Goal: Find specific fact: Find specific fact

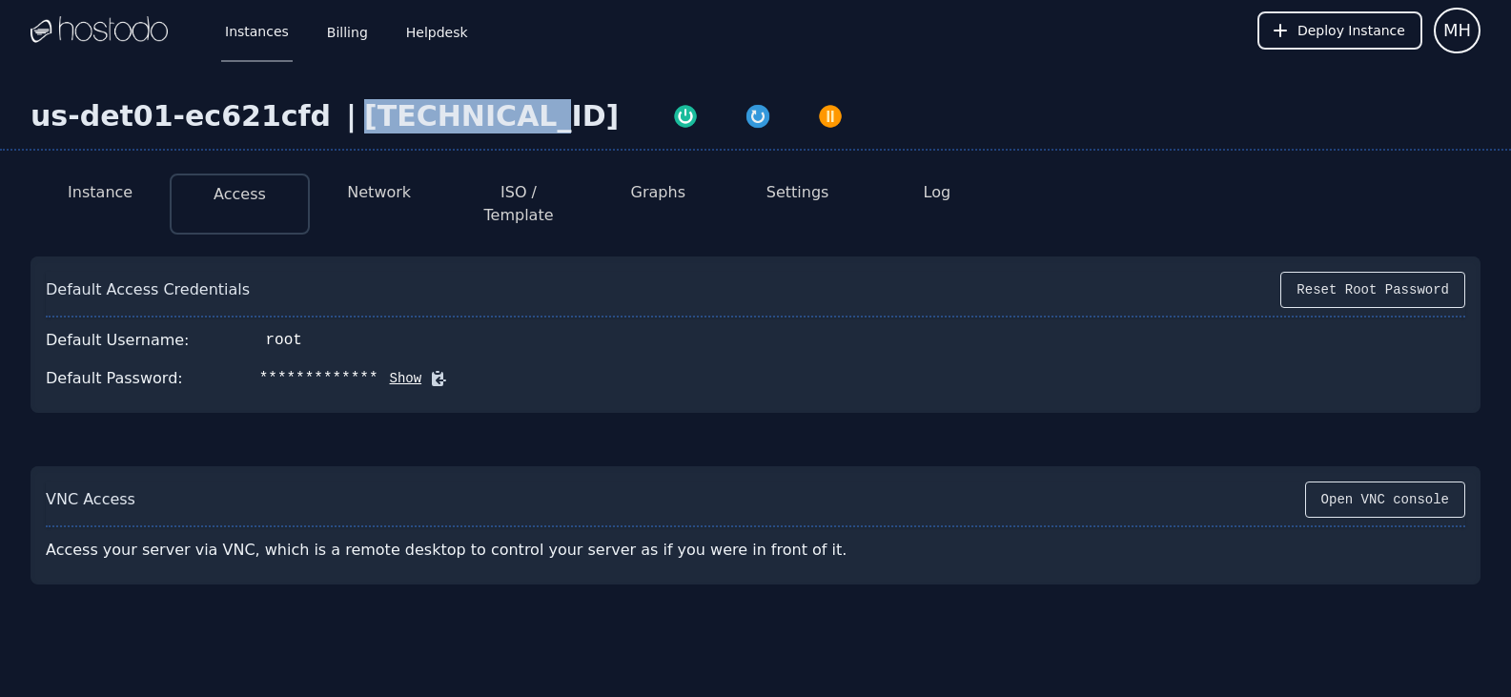
drag, startPoint x: 466, startPoint y: 110, endPoint x: 319, endPoint y: 142, distance: 150.3
click at [319, 142] on div "us-det01-ec621cfd | [TECHNICAL_ID]" at bounding box center [755, 124] width 1511 height 51
copy div "[TECHNICAL_ID]"
click at [429, 369] on icon at bounding box center [438, 378] width 19 height 19
drag, startPoint x: 470, startPoint y: 118, endPoint x: 321, endPoint y: 132, distance: 149.3
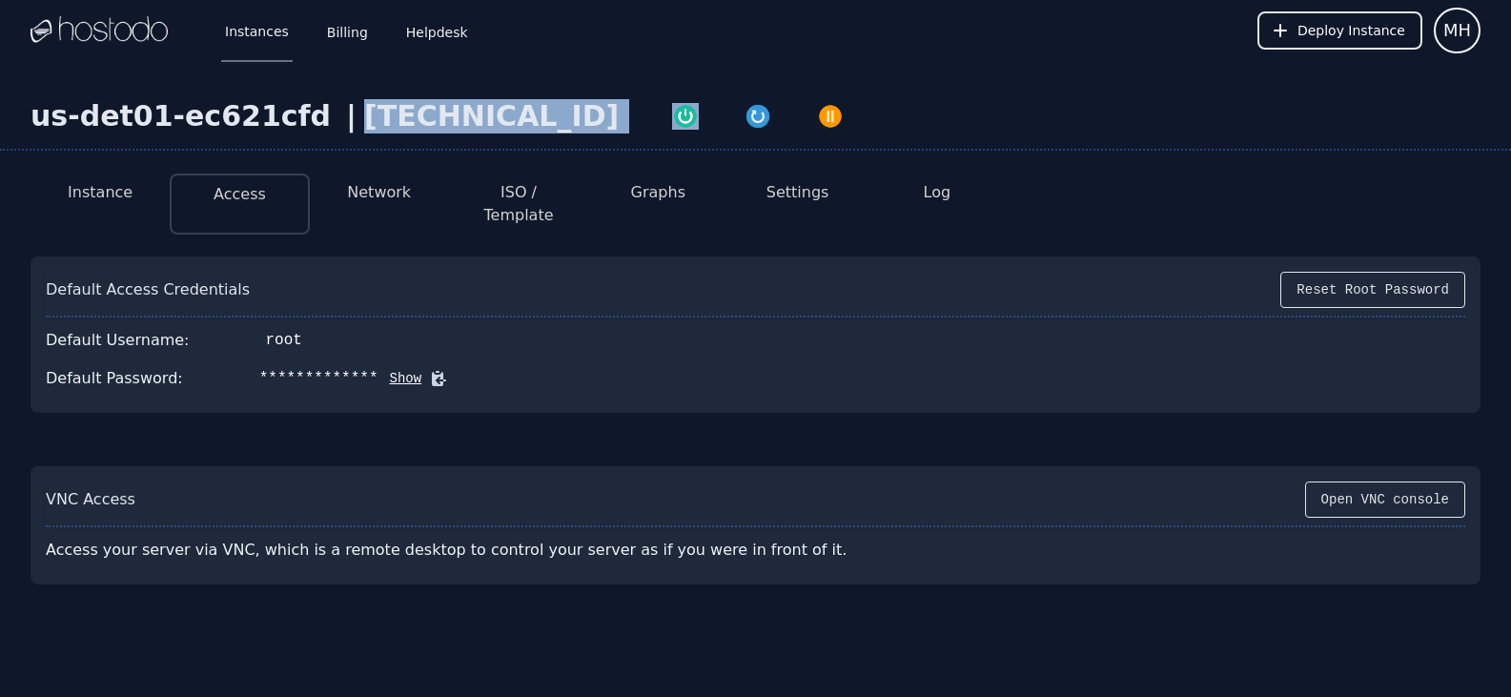
click at [321, 132] on div "us-det01-ec621cfd | [TECHNICAL_ID]" at bounding box center [755, 124] width 1511 height 51
copy div "[TECHNICAL_ID]"
drag, startPoint x: 752, startPoint y: 338, endPoint x: 673, endPoint y: 338, distance: 79.1
click at [754, 338] on div "Default Username: root" at bounding box center [755, 340] width 1419 height 38
click at [429, 369] on icon at bounding box center [438, 378] width 19 height 19
